Goal: Task Accomplishment & Management: Manage account settings

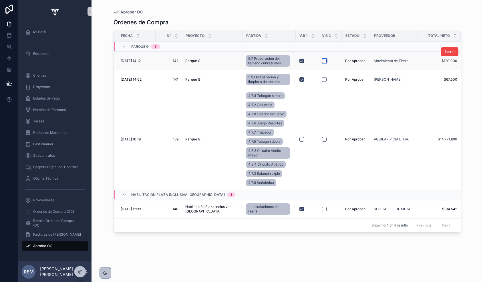
click at [322, 60] on button "button" at bounding box center [324, 61] width 5 height 5
click at [322, 80] on button "button" at bounding box center [324, 79] width 5 height 5
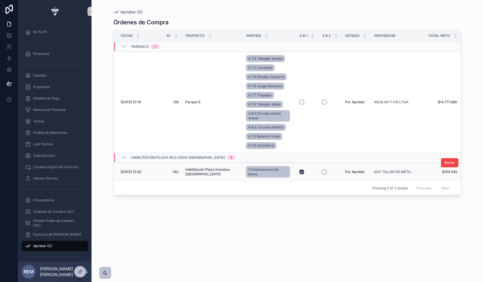
click at [159, 173] on span "140" at bounding box center [169, 172] width 20 height 5
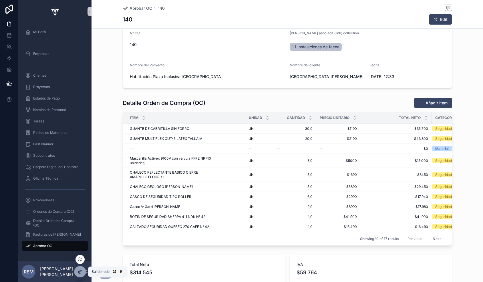
click at [80, 273] on icon at bounding box center [80, 272] width 5 height 5
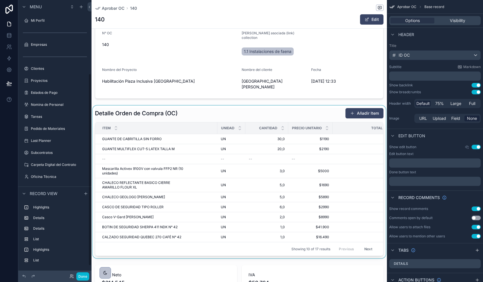
scroll to position [105, 0]
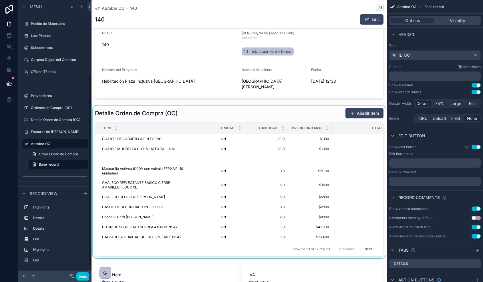
click at [204, 106] on div at bounding box center [240, 182] width 296 height 153
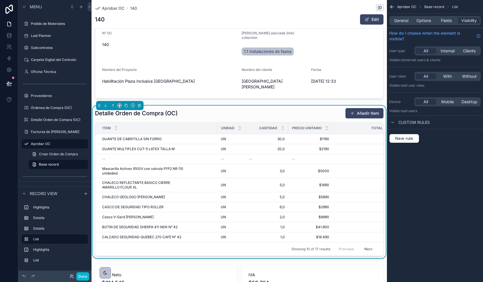
click at [226, 108] on div "Detalle Orden de Compra (OC) Añadir Item" at bounding box center [239, 113] width 289 height 11
click at [443, 20] on span "Fields" at bounding box center [446, 21] width 11 height 6
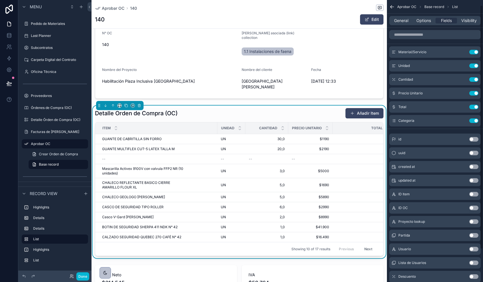
scroll to position [44, 0]
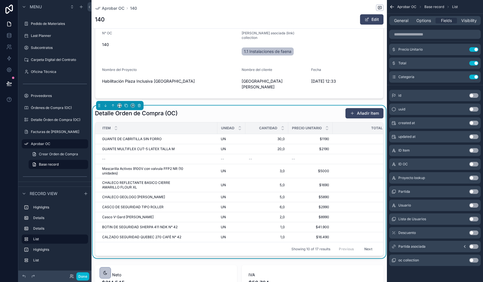
click at [472, 245] on button "Use setting" at bounding box center [474, 246] width 9 height 5
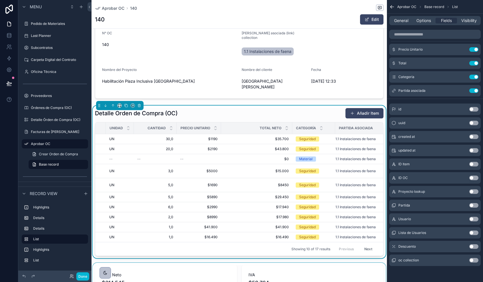
scroll to position [0, 0]
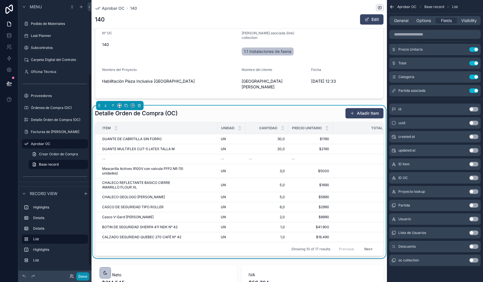
click at [86, 274] on button "Done" at bounding box center [82, 276] width 13 height 8
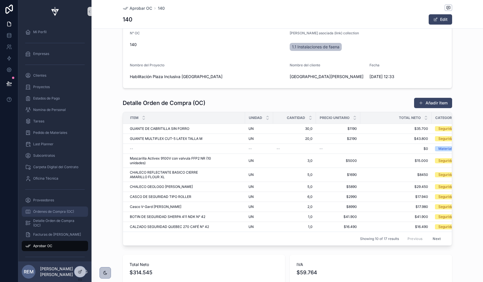
click at [57, 210] on span "Órdenes de Compra (OC)" at bounding box center [53, 211] width 41 height 5
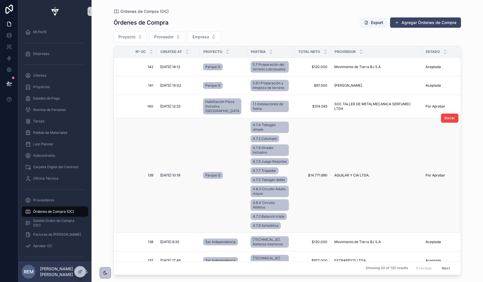
click at [165, 177] on td "[DATE] 10:19 [DATE] 10:19" at bounding box center [178, 175] width 43 height 115
click at [166, 178] on span "[DATE] 10:19" at bounding box center [170, 175] width 20 height 5
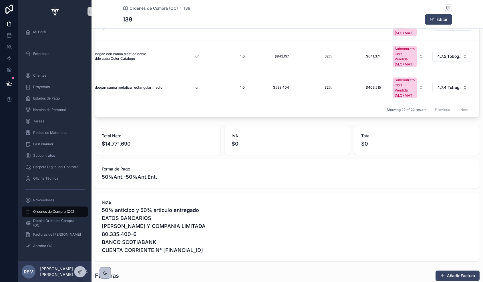
scroll to position [350, 0]
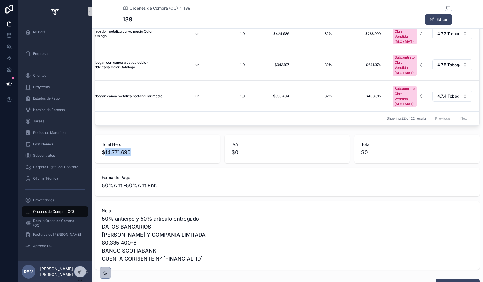
drag, startPoint x: 106, startPoint y: 153, endPoint x: 177, endPoint y: 149, distance: 70.8
click at [177, 149] on span "$14.771.690" at bounding box center [158, 153] width 112 height 8
click at [261, 146] on span "IVA" at bounding box center [288, 145] width 112 height 6
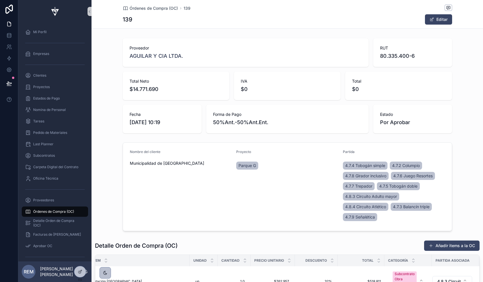
scroll to position [0, 0]
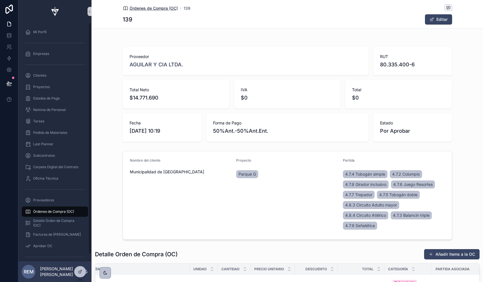
click at [138, 8] on span "Órdenes de Compra (OC)" at bounding box center [154, 8] width 48 height 6
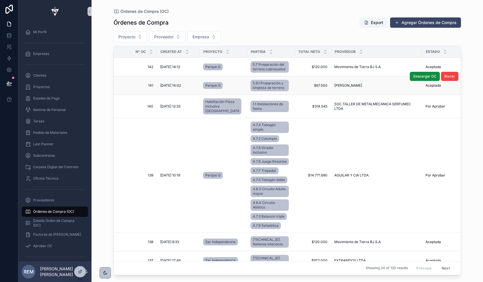
click at [165, 88] on span "[DATE] 14:02" at bounding box center [170, 85] width 21 height 5
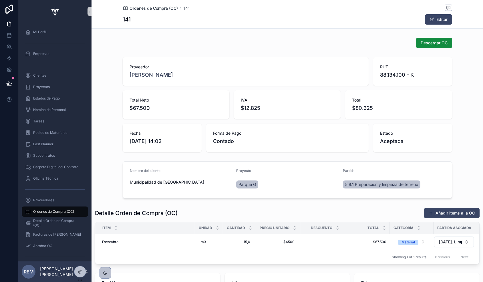
click at [137, 8] on span "Órdenes de Compra (OC)" at bounding box center [154, 8] width 48 height 6
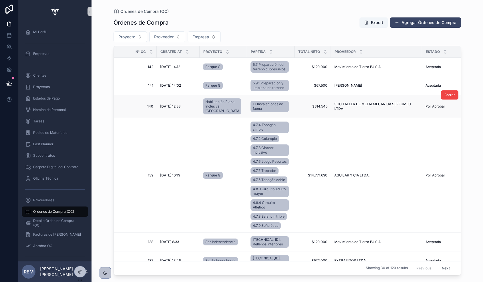
click at [169, 109] on span "[DATE] 12:33" at bounding box center [170, 106] width 20 height 5
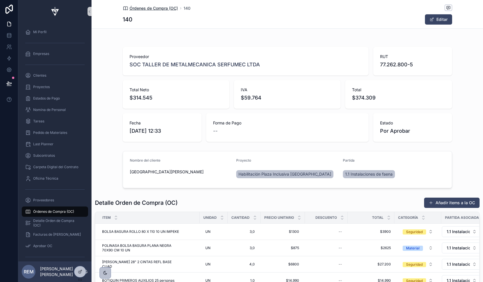
click at [139, 9] on span "Órdenes de Compra (OC)" at bounding box center [154, 8] width 48 height 6
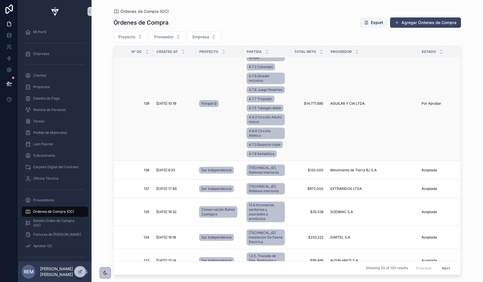
scroll to position [71, 3]
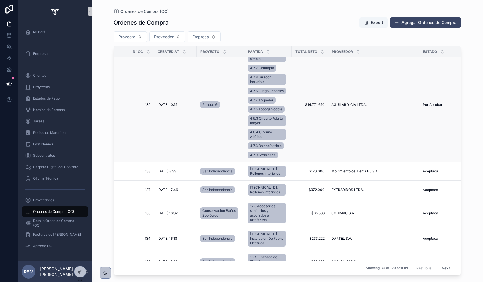
click at [161, 107] on span "[DATE] 10:19" at bounding box center [167, 104] width 20 height 5
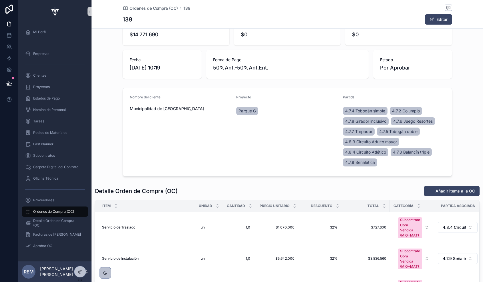
scroll to position [62, 0]
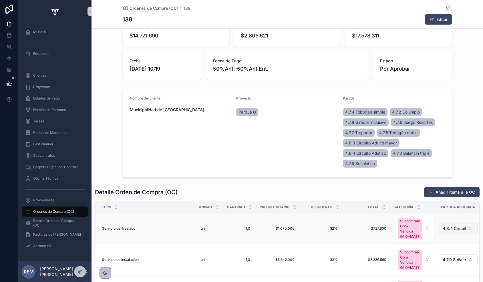
click at [452, 231] on span "4.8.4 Circuito Atlético" at bounding box center [454, 229] width 23 height 6
click at [288, 137] on div "Proyecto Parque G" at bounding box center [287, 133] width 102 height 74
click at [463, 225] on button "4.8.4 Circuito Atlético" at bounding box center [458, 228] width 40 height 11
click at [268, 128] on div "Proyecto Parque G" at bounding box center [287, 133] width 102 height 74
click at [9, 83] on icon at bounding box center [9, 84] width 6 height 6
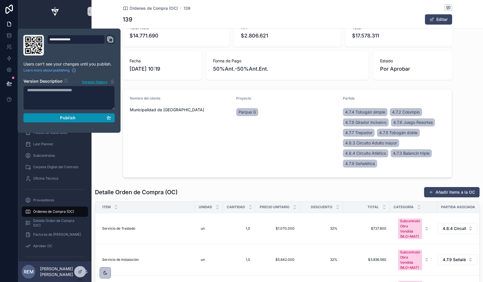
click at [50, 119] on div "Publish" at bounding box center [69, 117] width 84 height 5
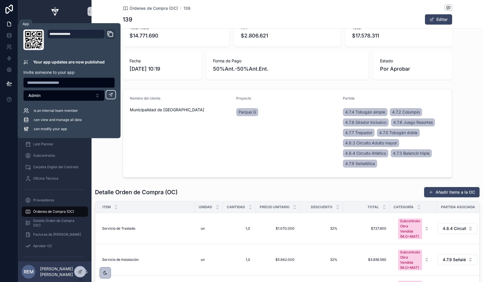
click at [9, 24] on icon at bounding box center [9, 24] width 6 height 6
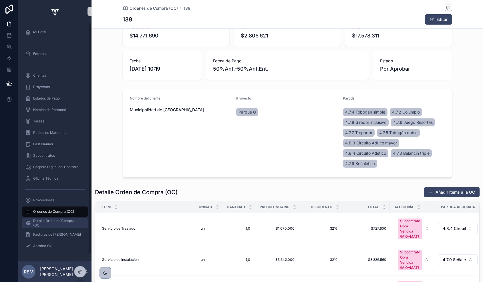
click at [53, 221] on span "Detalle Órden de Compra (OC)" at bounding box center [57, 223] width 49 height 9
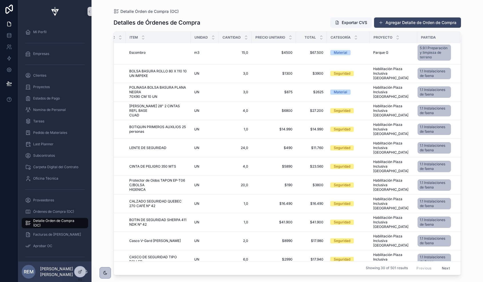
scroll to position [0, 16]
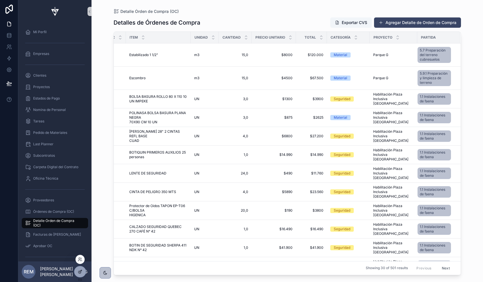
click at [78, 269] on div at bounding box center [79, 271] width 11 height 11
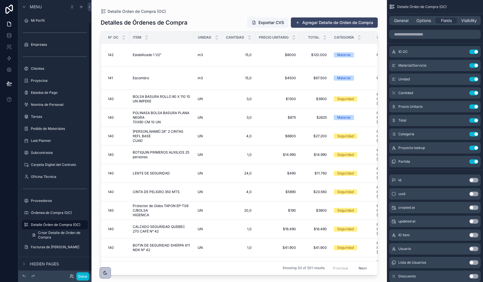
scroll to position [24, 0]
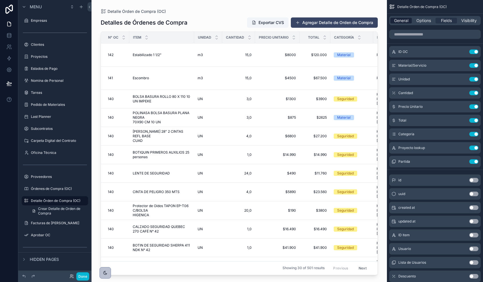
click at [404, 19] on span "General" at bounding box center [401, 21] width 14 height 6
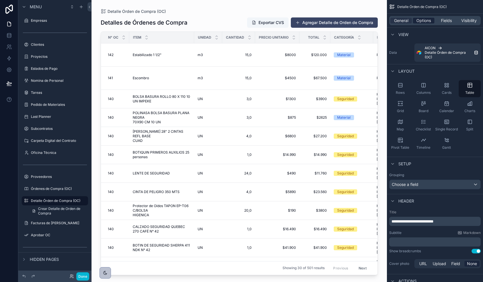
click at [419, 19] on span "Options" at bounding box center [424, 21] width 15 height 6
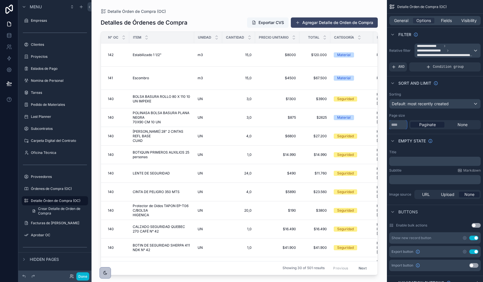
drag, startPoint x: 399, startPoint y: 123, endPoint x: 383, endPoint y: 122, distance: 16.3
click at [383, 122] on div "Mi Perfil Empresas Clientes Proyectos Estados de Pago Nomina de Personal Tareas…" at bounding box center [288, 141] width 392 height 282
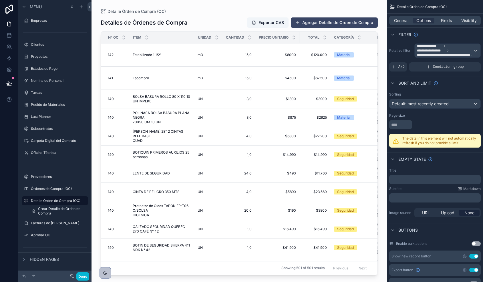
click at [175, 160] on div at bounding box center [240, 137] width 296 height 275
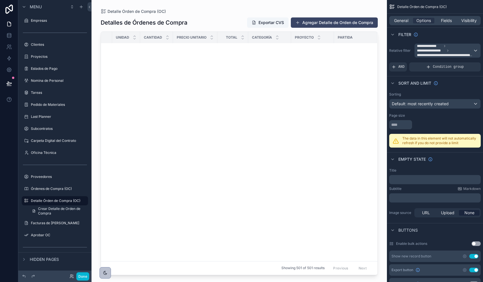
scroll to position [0, 82]
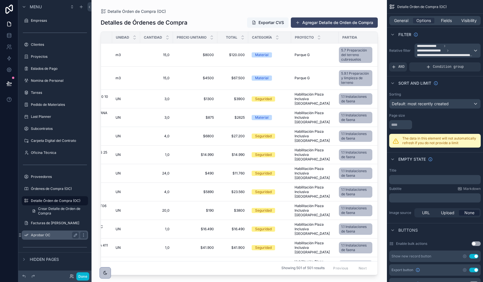
click at [40, 239] on div "Aprobar OC" at bounding box center [55, 235] width 64 height 9
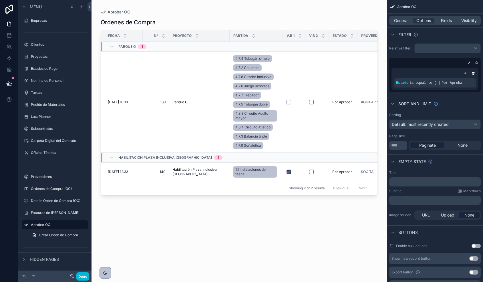
click at [180, 171] on div at bounding box center [240, 137] width 296 height 275
click at [126, 173] on span "[DATE] 12:33" at bounding box center [118, 172] width 20 height 5
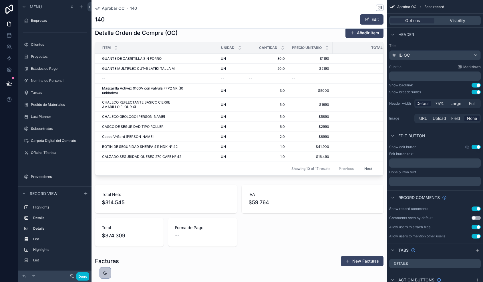
scroll to position [254, 0]
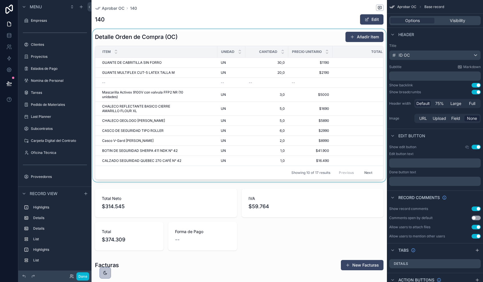
click at [151, 139] on div at bounding box center [240, 105] width 296 height 153
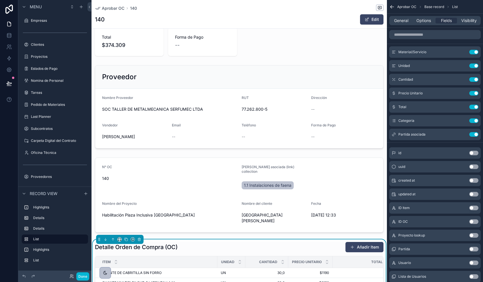
scroll to position [5, 0]
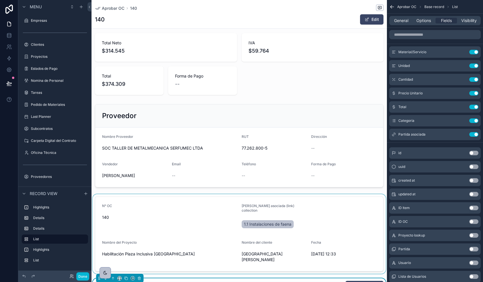
click at [257, 218] on div at bounding box center [240, 234] width 296 height 80
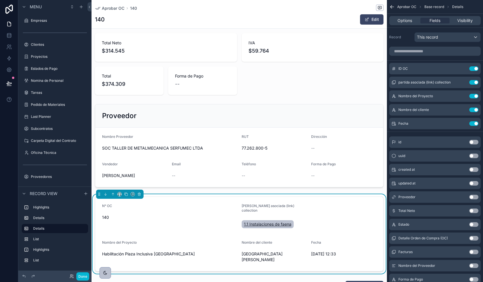
click at [261, 221] on span "1.1 Instalaciones de faena" at bounding box center [267, 224] width 47 height 6
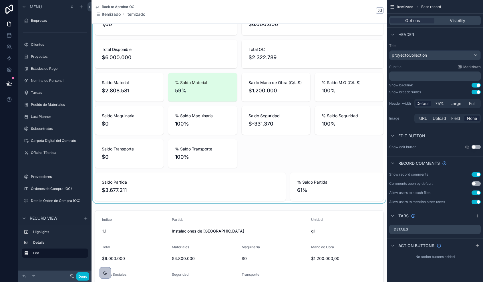
scroll to position [68, 0]
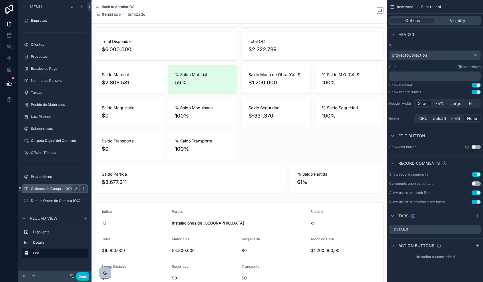
click at [59, 189] on label "Órdenes de Compra (OC)" at bounding box center [54, 189] width 46 height 5
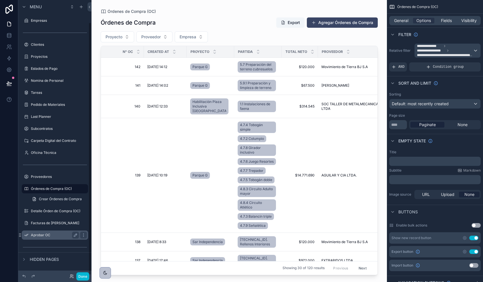
click at [44, 237] on label "Aprobar OC" at bounding box center [54, 235] width 46 height 5
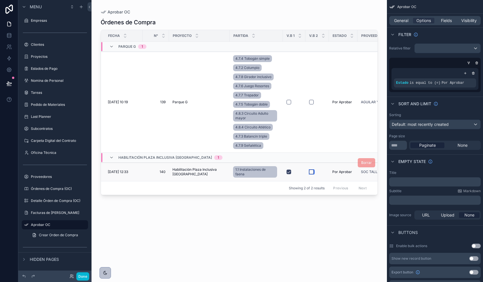
click at [309, 172] on button "button" at bounding box center [311, 172] width 5 height 5
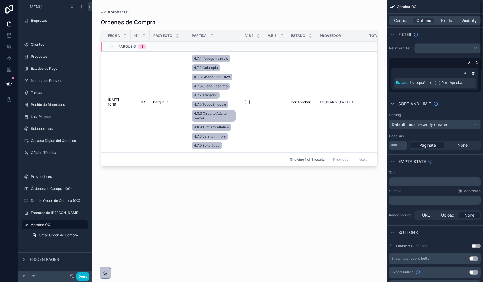
click at [256, 227] on div "Órdenes de Compra Fecha N° Proyecto [PERSON_NAME] 1 V.B 2 Estado Proveedor Tota…" at bounding box center [239, 145] width 277 height 260
click at [46, 43] on label "Clientes" at bounding box center [54, 44] width 46 height 5
